Goal: Task Accomplishment & Management: Use online tool/utility

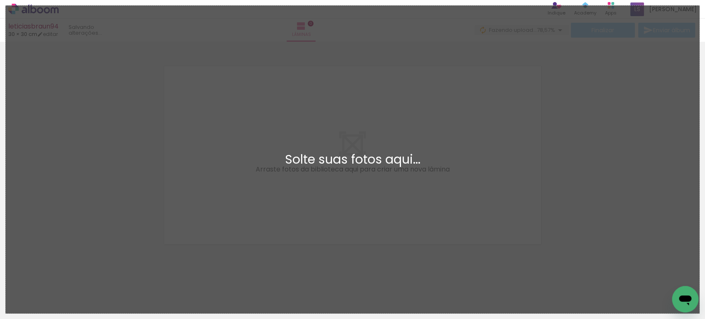
click at [123, 43] on div "Adicionar Fotos Solte suas fotos aqui..." at bounding box center [352, 159] width 693 height 307
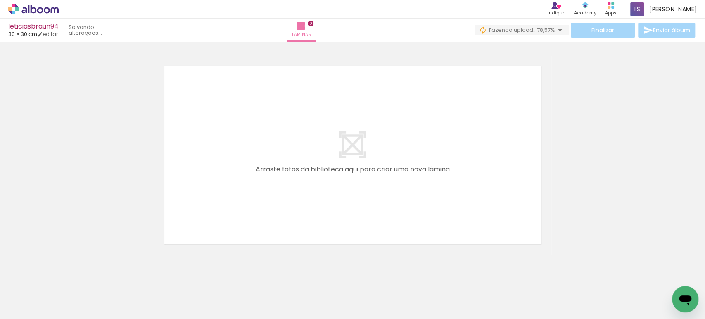
drag, startPoint x: 26, startPoint y: 9, endPoint x: 422, endPoint y: 33, distance: 397.0
click at [26, 9] on icon at bounding box center [23, 10] width 5 height 6
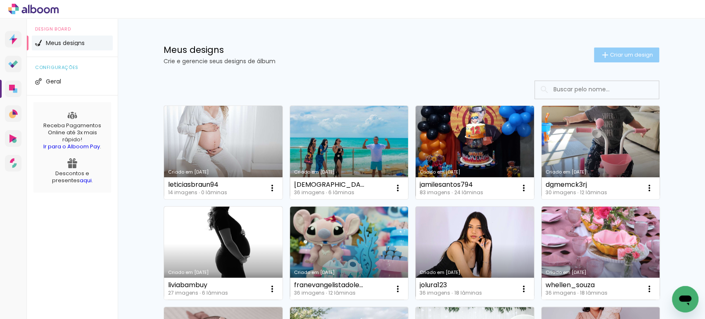
click at [635, 56] on span "Criar um design" at bounding box center [631, 54] width 43 height 5
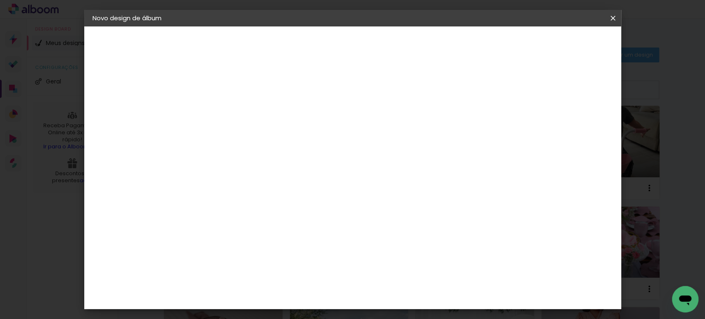
click at [227, 114] on input at bounding box center [227, 110] width 0 height 13
paste input "jx80houkt4"
type input "jx80houkt4"
type paper-input "jx80houkt4"
click at [0, 0] on slot "Avançar" at bounding box center [0, 0] width 0 height 0
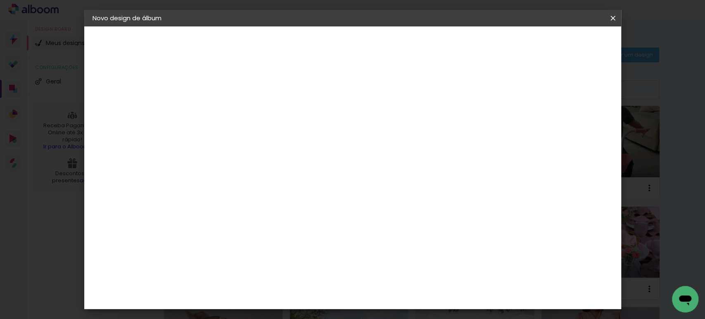
click at [382, 129] on paper-item "Tamanho Livre" at bounding box center [342, 125] width 79 height 18
click at [0, 0] on slot "Avançar" at bounding box center [0, 0] width 0 height 0
type input "1"
type paper-input "1"
click at [233, 98] on input "1" at bounding box center [222, 95] width 28 height 10
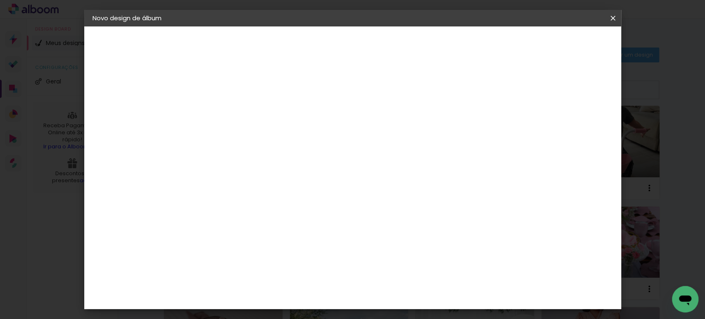
drag, startPoint x: 573, startPoint y: 122, endPoint x: 565, endPoint y: 122, distance: 7.4
type input "13"
type paper-input "13"
click at [565, 122] on input "13" at bounding box center [565, 124] width 15 height 12
type input "14"
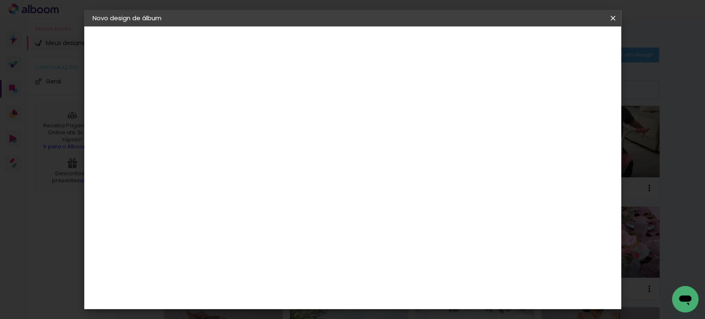
type paper-input "14"
click at [565, 122] on input "14" at bounding box center [559, 124] width 15 height 12
type input "15"
type paper-input "15"
click at [565, 122] on input "15" at bounding box center [558, 124] width 15 height 12
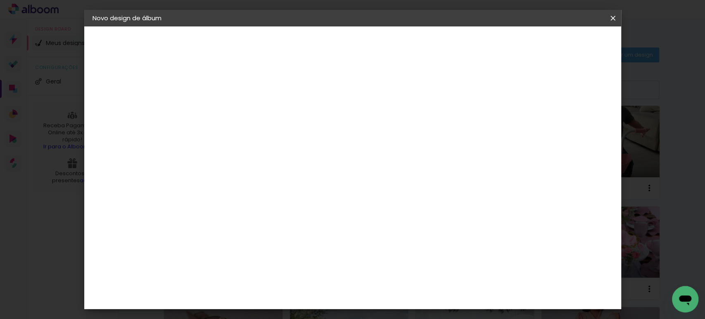
click at [560, 41] on span "Iniciar design" at bounding box center [542, 44] width 38 height 6
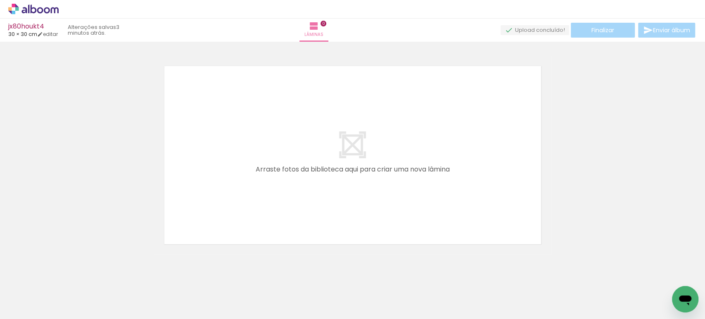
click at [51, 14] on div "› Editor de álbum" at bounding box center [352, 9] width 705 height 19
click at [50, 9] on icon at bounding box center [33, 9] width 50 height 11
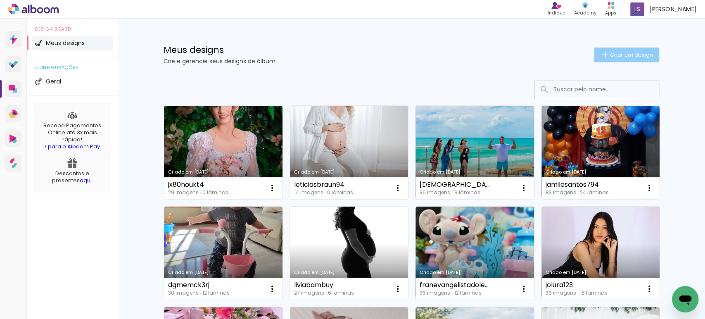
click at [611, 56] on span "Criar um design" at bounding box center [631, 54] width 43 height 5
